Goal: Task Accomplishment & Management: Complete application form

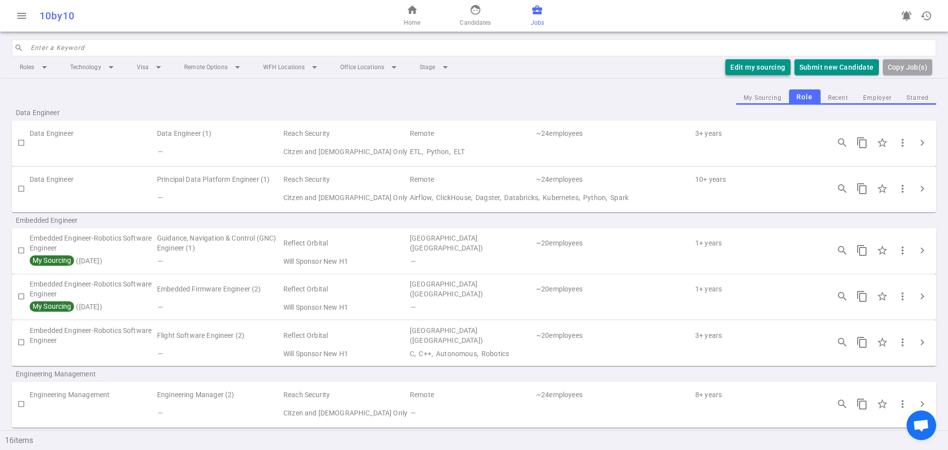
click at [748, 66] on button "Edit my sourcing" at bounding box center [757, 67] width 65 height 16
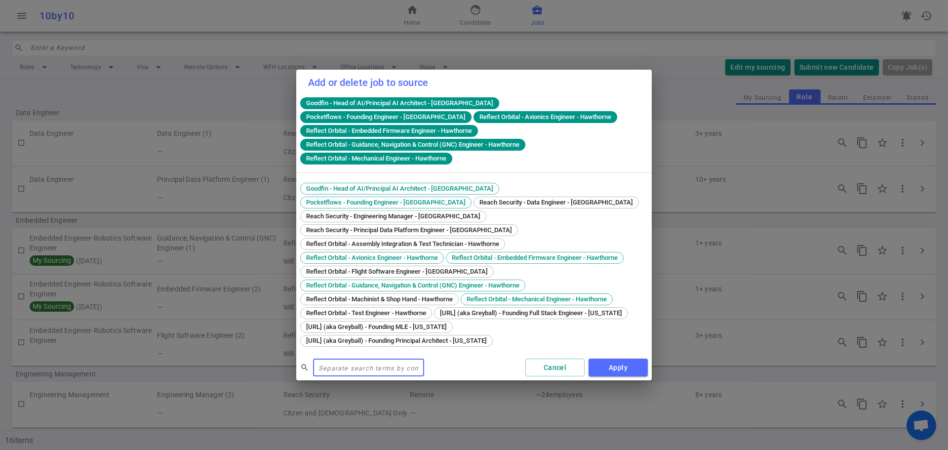
drag, startPoint x: 364, startPoint y: 194, endPoint x: 436, endPoint y: 194, distance: 72.1
click at [476, 198] on span "Reach Security - Data Engineer - [GEOGRAPHIC_DATA]" at bounding box center [556, 201] width 160 height 7
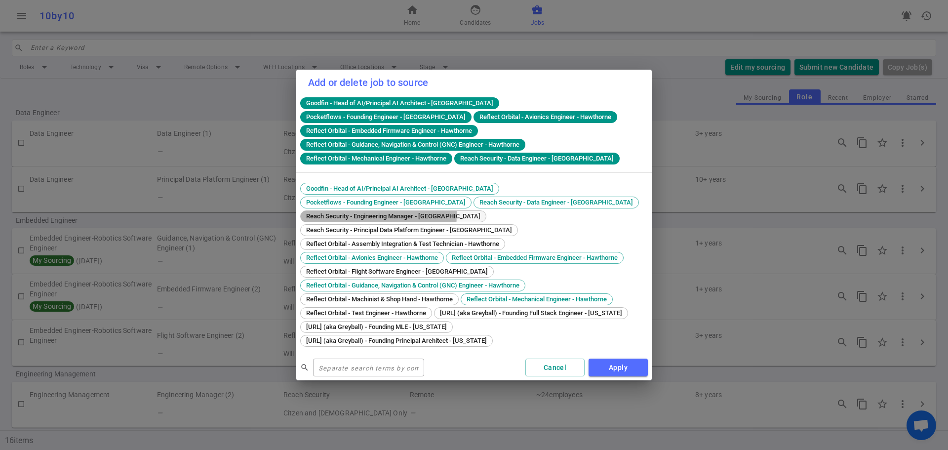
click at [469, 212] on span "Reach Security - Engineering Manager - [GEOGRAPHIC_DATA]" at bounding box center [393, 215] width 181 height 7
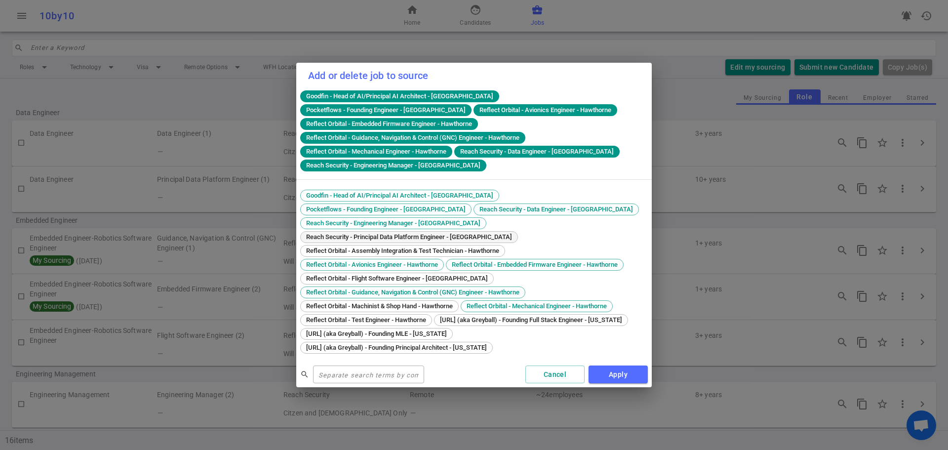
click at [396, 231] on div "Reach Security - Principal Data Platform Engineer - [GEOGRAPHIC_DATA]" at bounding box center [409, 237] width 218 height 12
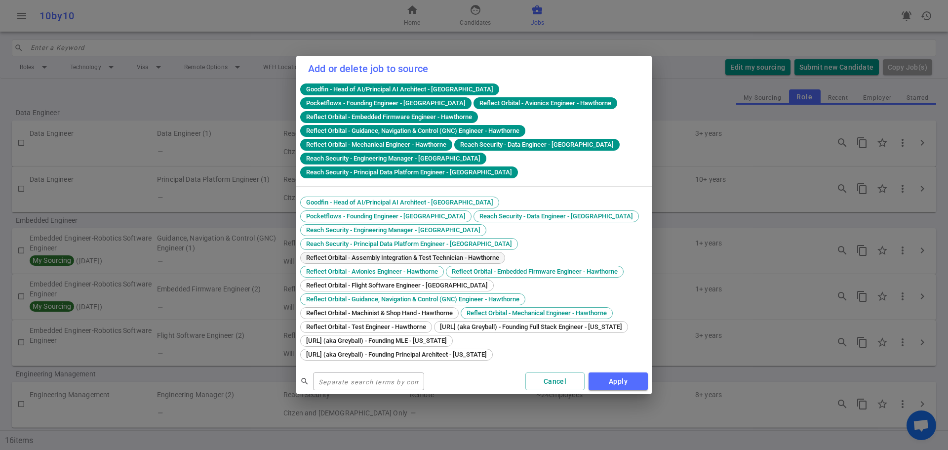
click at [384, 230] on div "Goodfin - Head of AI/Principal AI Architect - [GEOGRAPHIC_DATA] Pocketflows - F…" at bounding box center [473, 279] width 347 height 166
click at [380, 254] on span "Reflect Orbital - Assembly Integration & Test Technician - Hawthorne" at bounding box center [403, 257] width 200 height 7
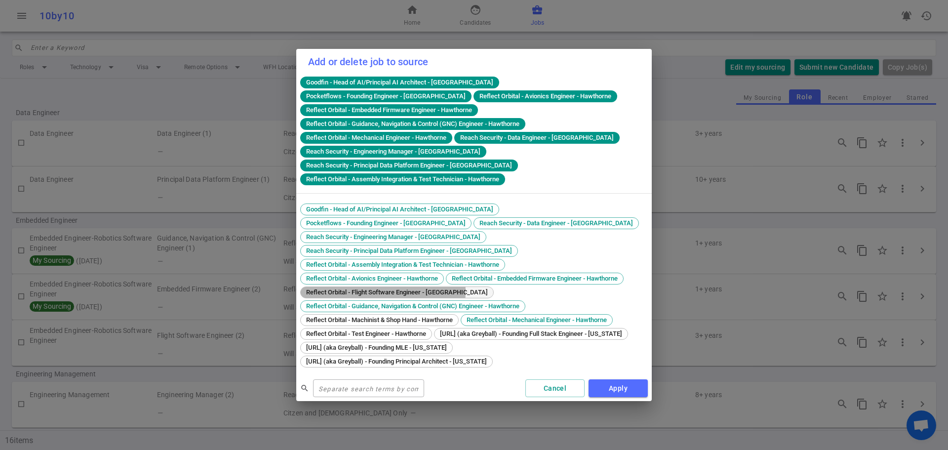
click at [378, 288] on span "Reflect Orbital - Flight Software Engineer - [GEOGRAPHIC_DATA]" at bounding box center [397, 291] width 189 height 7
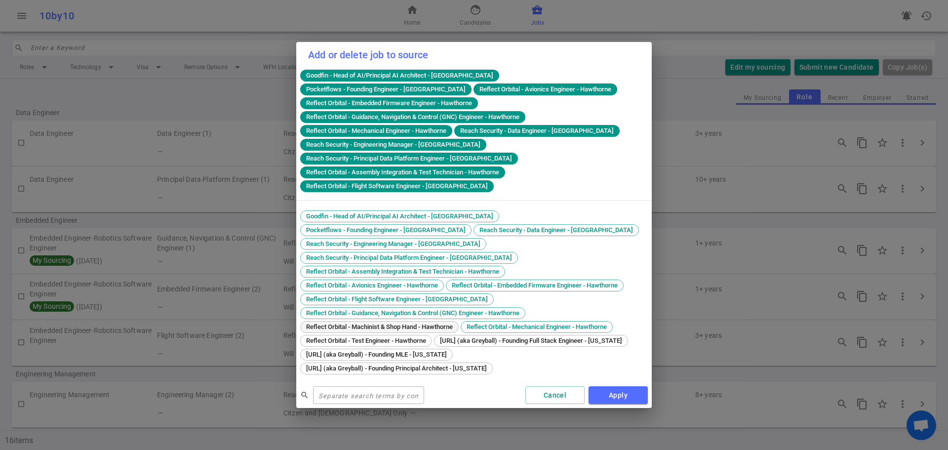
click at [374, 323] on span "Reflect Orbital - Machinist & Shop Hand - Hawthorne" at bounding box center [380, 326] width 154 height 7
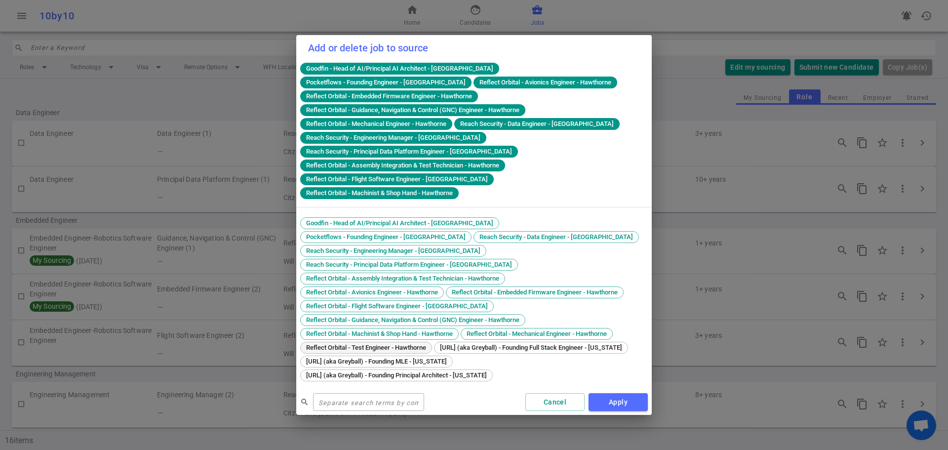
click at [371, 344] on span "Reflect Orbital - Test Engineer - Hawthorne" at bounding box center [366, 347] width 127 height 7
click at [436, 344] on span "[URL] (aka Greyball) - Founding Full Stack Engineer - [US_STATE]" at bounding box center [530, 347] width 189 height 7
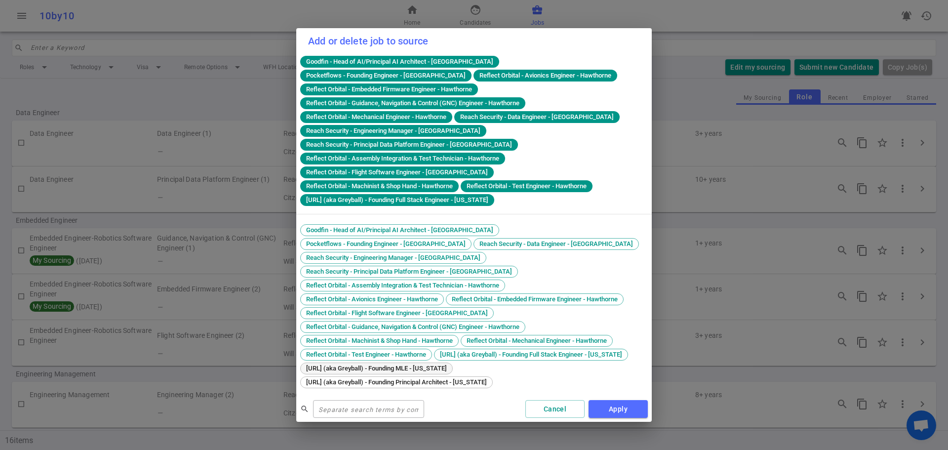
drag, startPoint x: 379, startPoint y: 359, endPoint x: 381, endPoint y: 375, distance: 15.5
click at [379, 364] on span "[URL] (aka Greyball) - Founding MLE - [US_STATE]" at bounding box center [377, 367] width 148 height 7
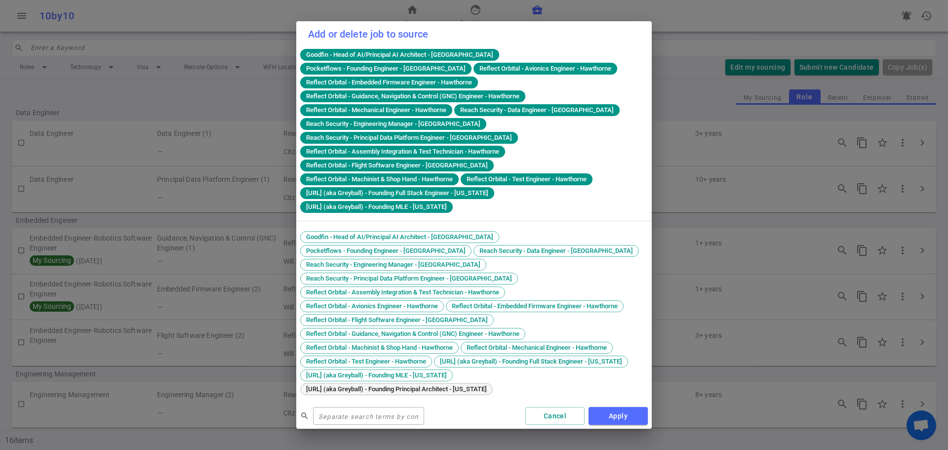
drag, startPoint x: 381, startPoint y: 383, endPoint x: 398, endPoint y: 385, distance: 17.4
click at [382, 385] on span "[URL] (aka Greyball) - Founding Principal Architect - [US_STATE]" at bounding box center [397, 388] width 188 height 7
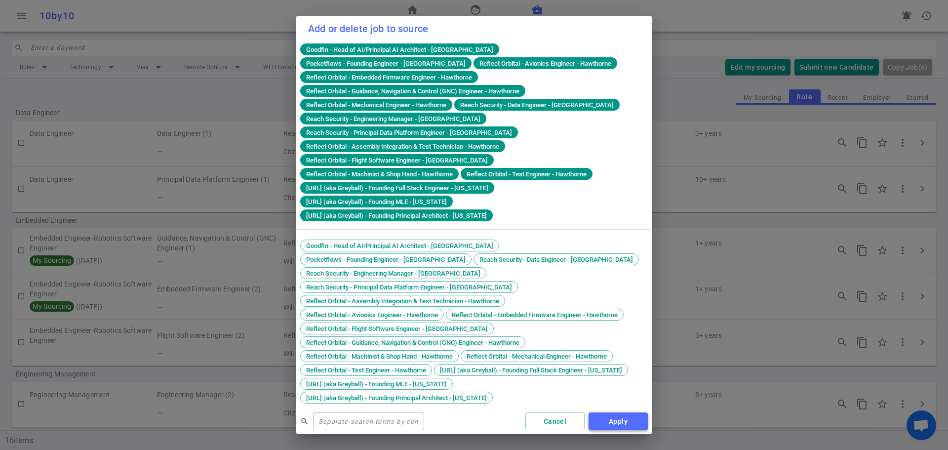
click at [627, 418] on button "Apply" at bounding box center [617, 421] width 59 height 18
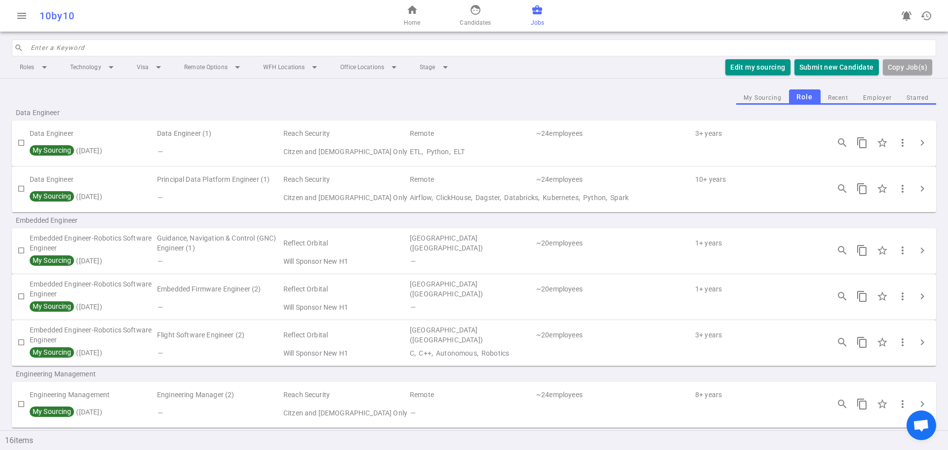
click at [283, 132] on td "Reach Security" at bounding box center [345, 133] width 126 height 18
click at [916, 142] on span "chevron_right" at bounding box center [922, 143] width 12 height 12
